Goal: Find specific page/section: Find specific page/section

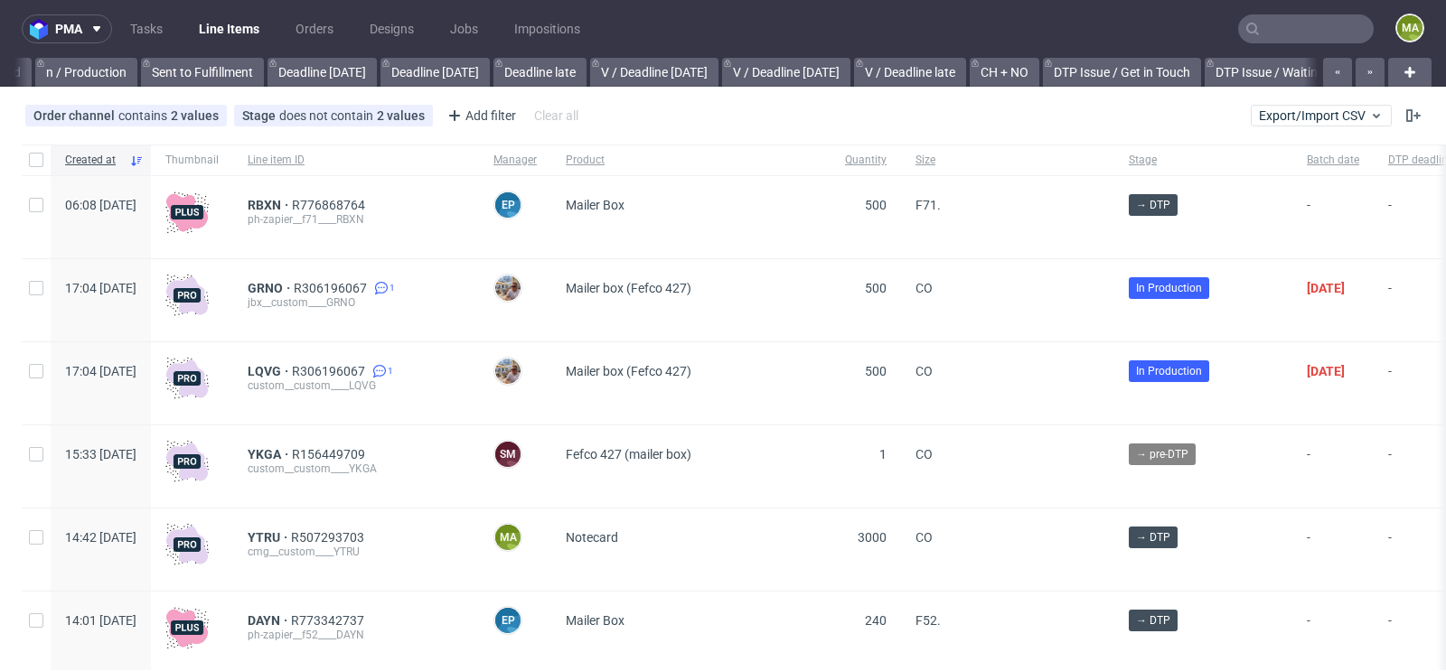
scroll to position [0, 2043]
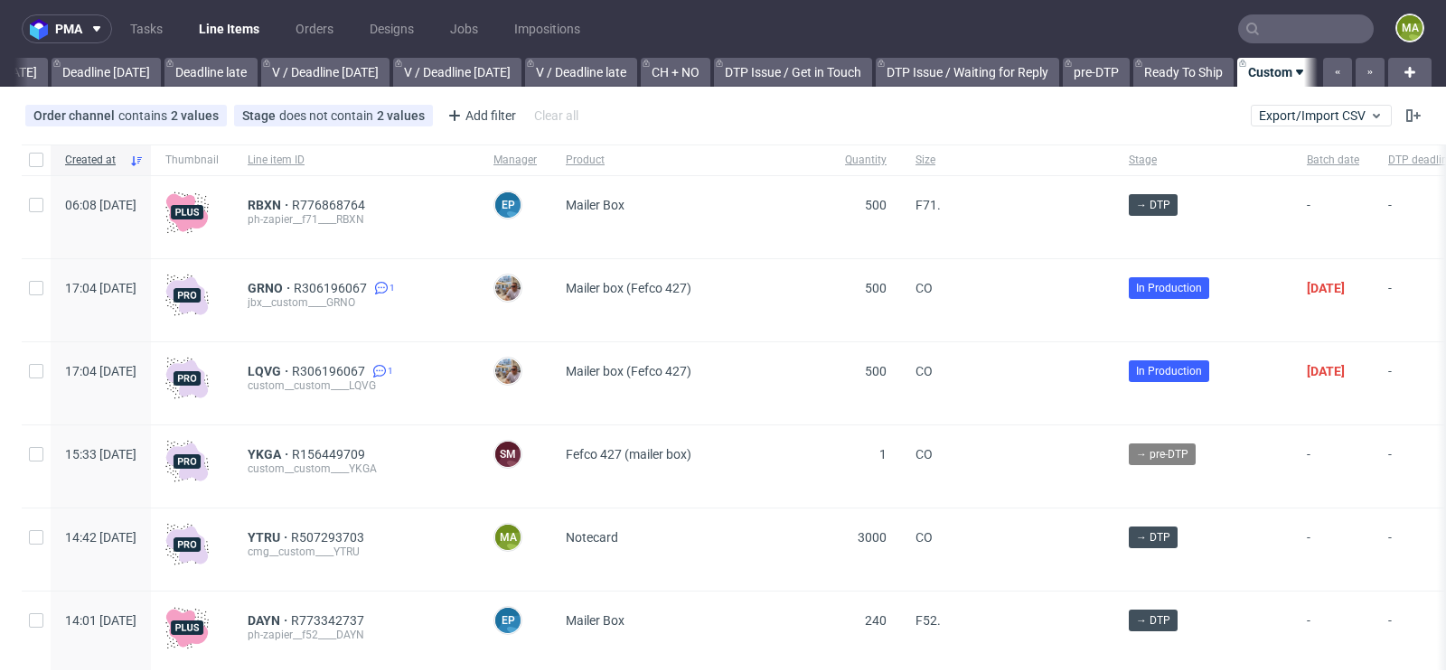
click at [1262, 29] on input "text" at bounding box center [1306, 28] width 136 height 29
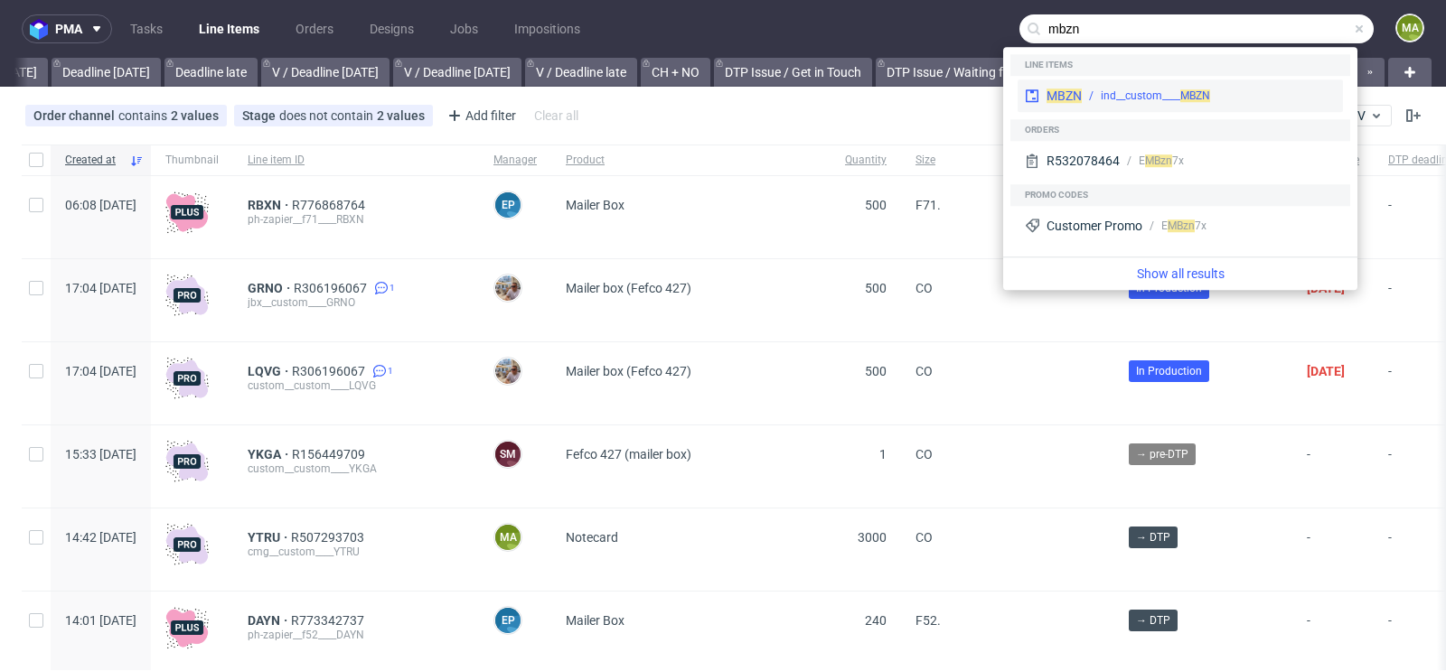
type input "mbzn"
click at [1171, 97] on div "ind__custom____ MBZN" at bounding box center [1154, 96] width 109 height 16
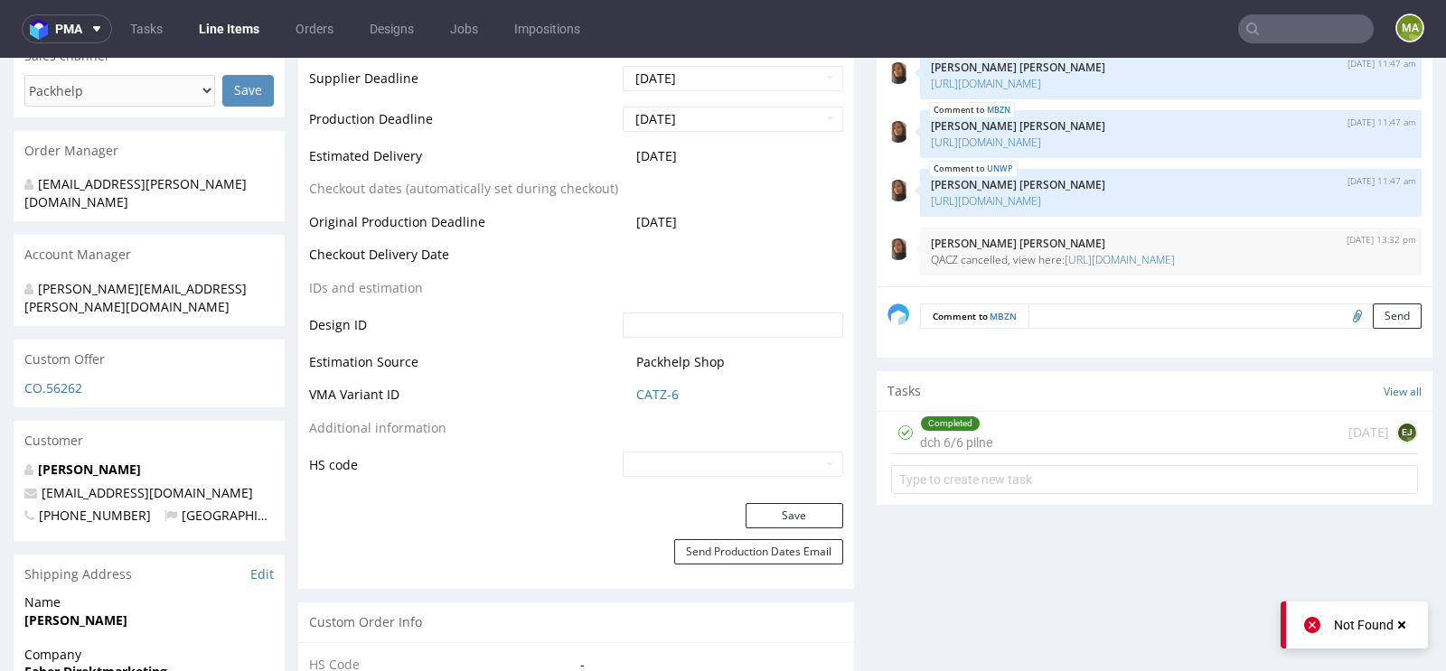
scroll to position [786, 0]
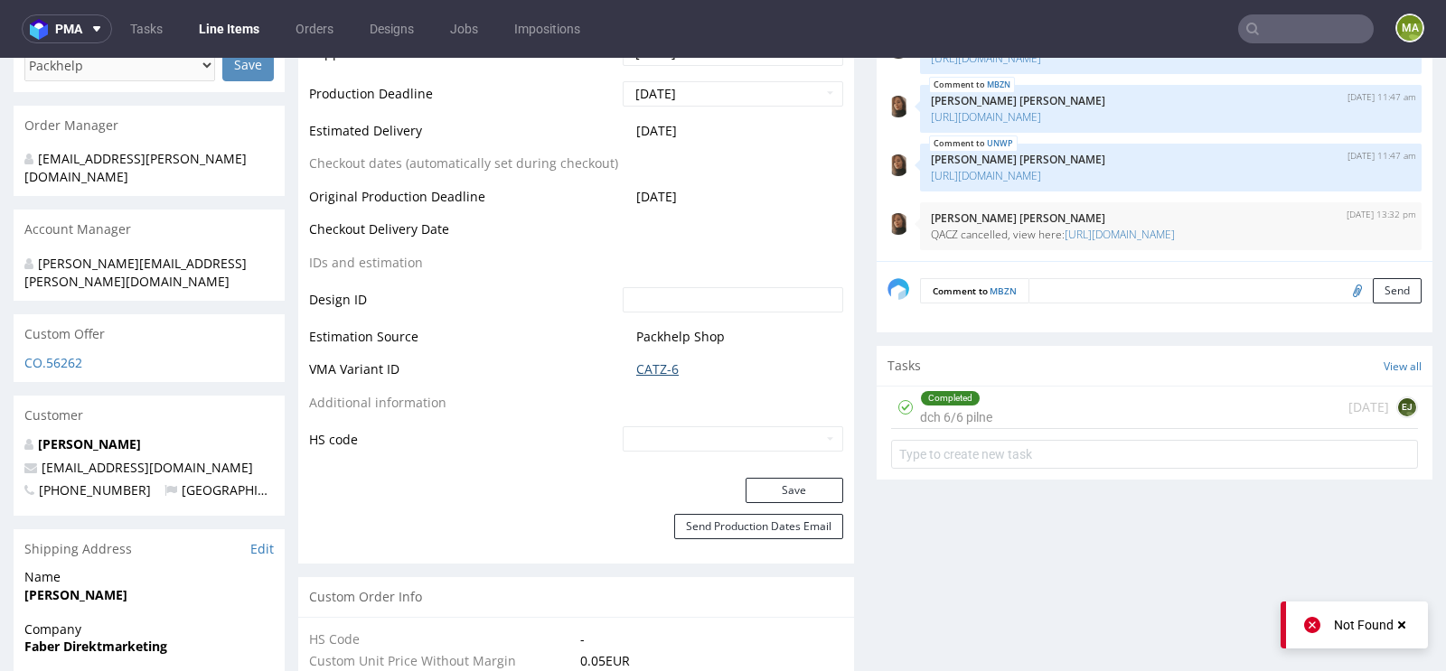
click at [650, 370] on link "CATZ-6" at bounding box center [657, 369] width 42 height 18
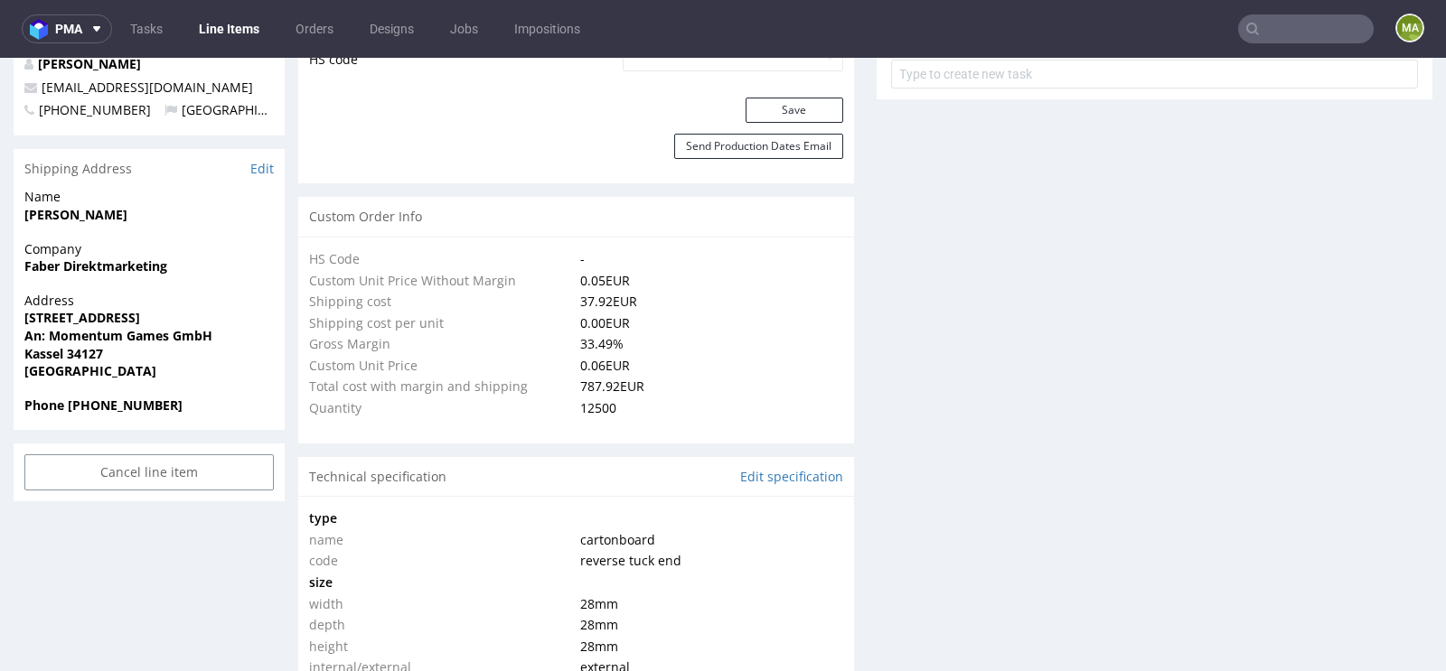
scroll to position [881, 0]
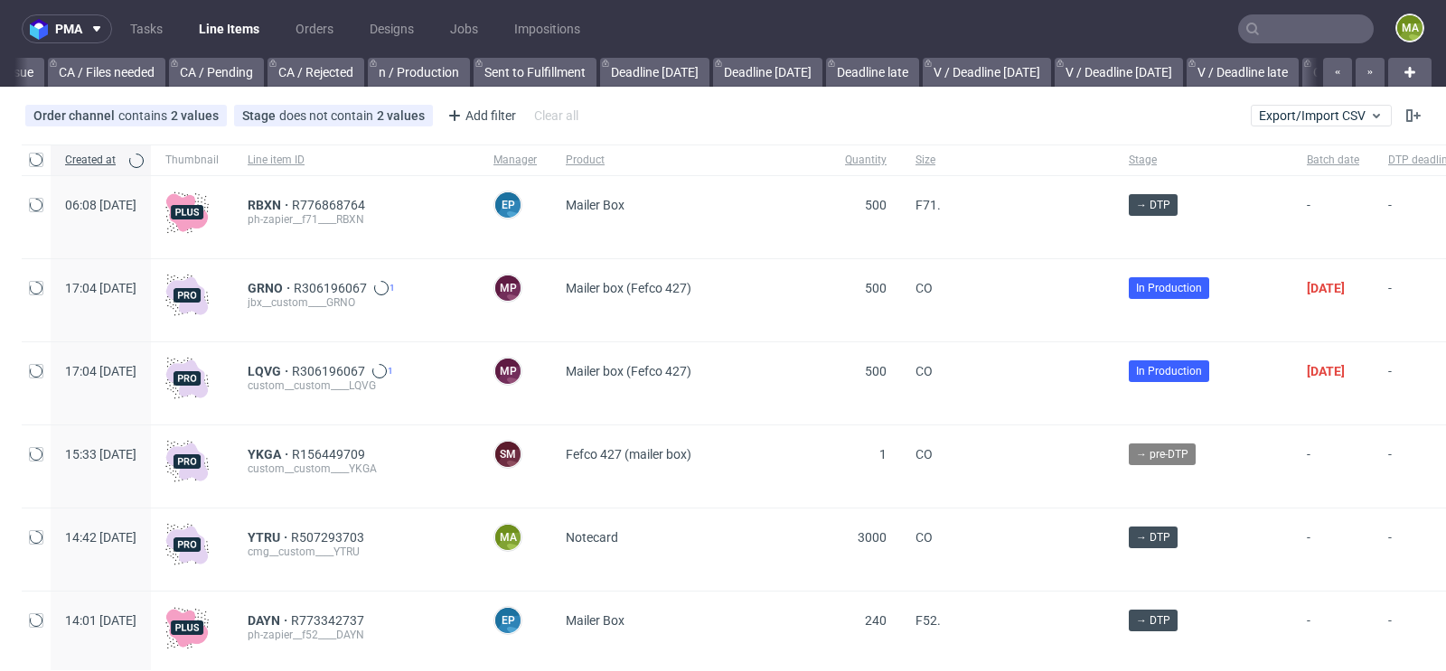
click at [1275, 24] on input "text" at bounding box center [1306, 28] width 136 height 29
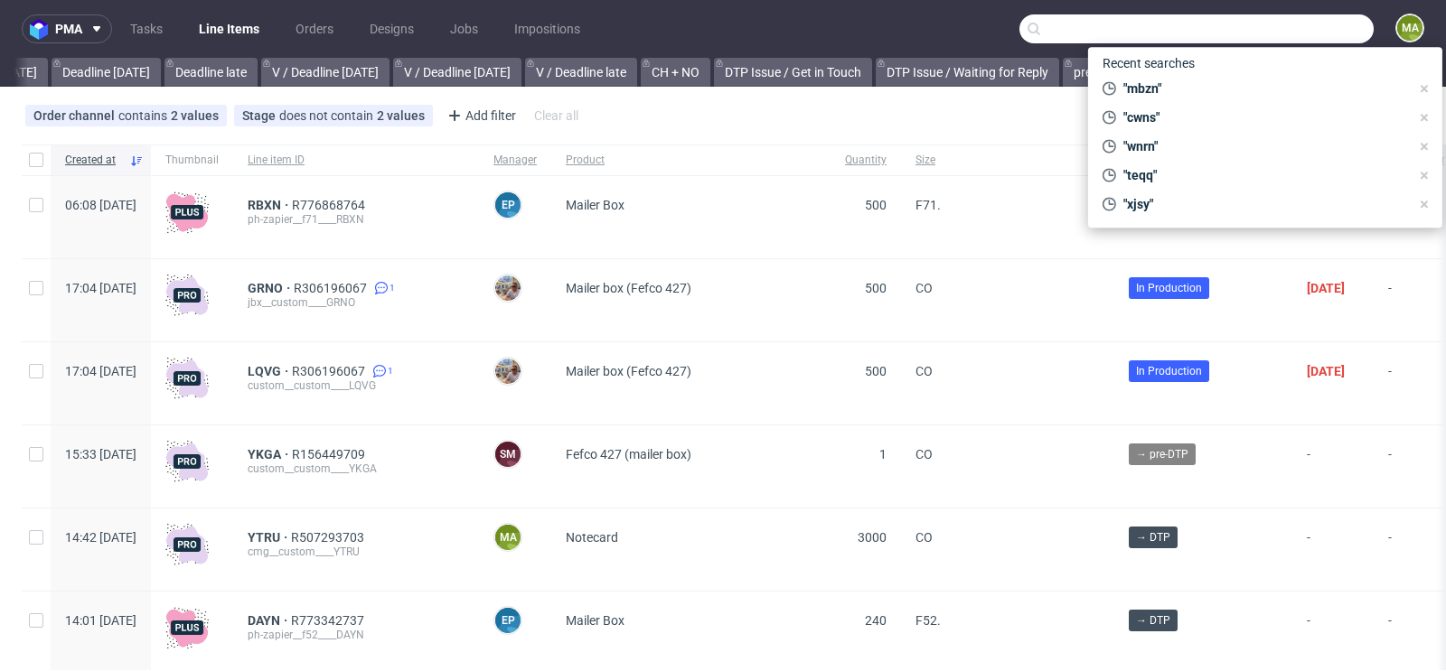
scroll to position [0, 2043]
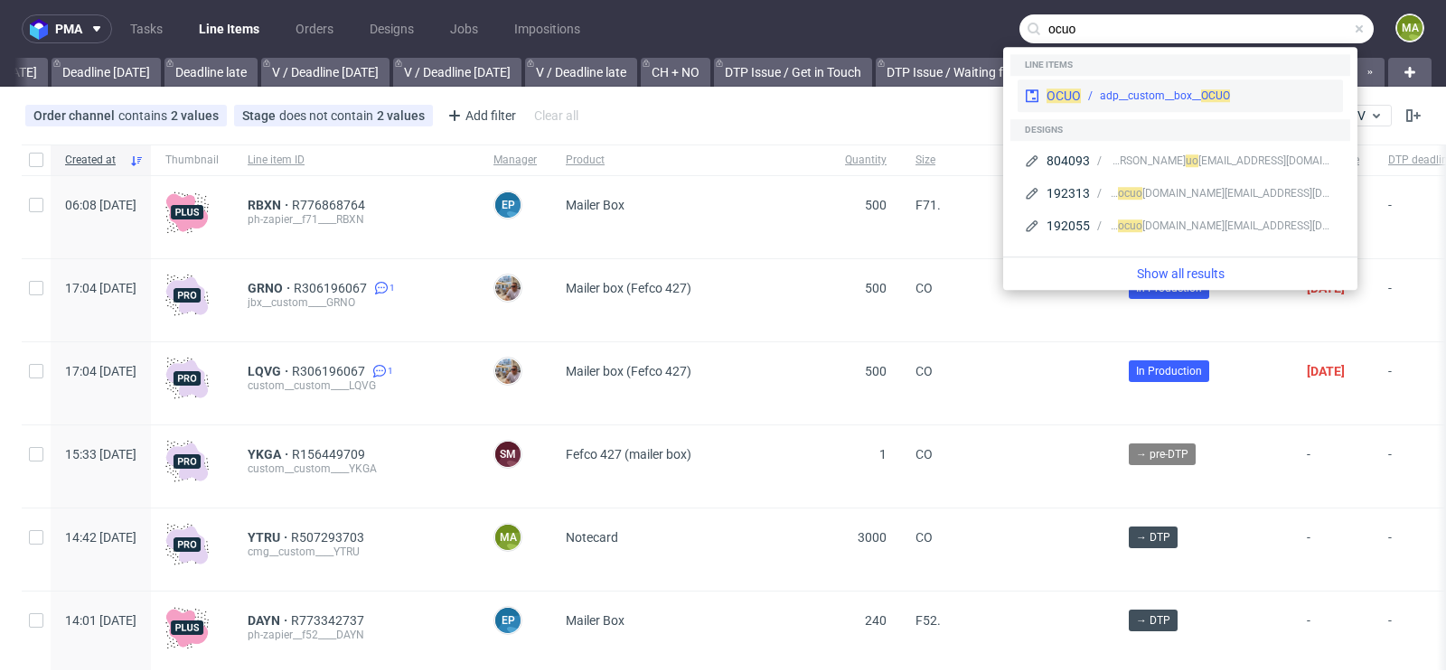
type input "ocuo"
click at [1152, 89] on div "adp__custom__box__ OCUO" at bounding box center [1165, 96] width 130 height 16
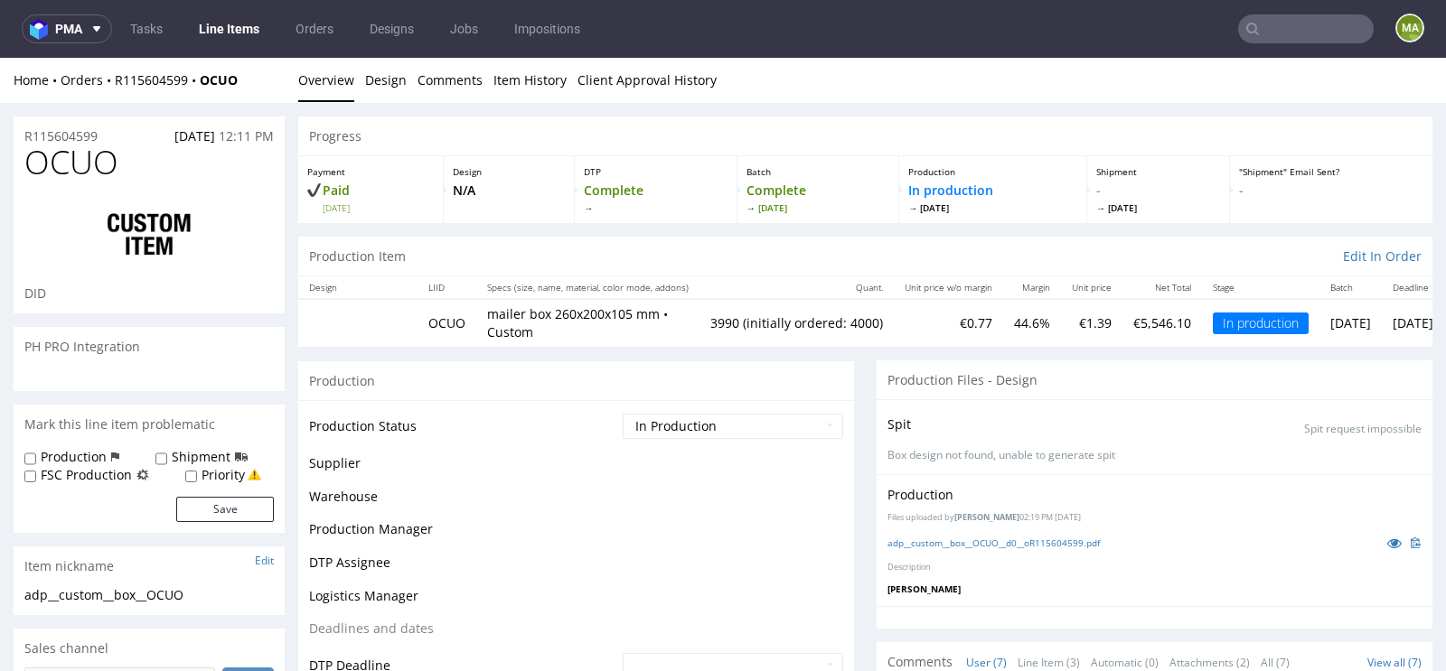
scroll to position [97, 0]
